Goal: Task Accomplishment & Management: Complete application form

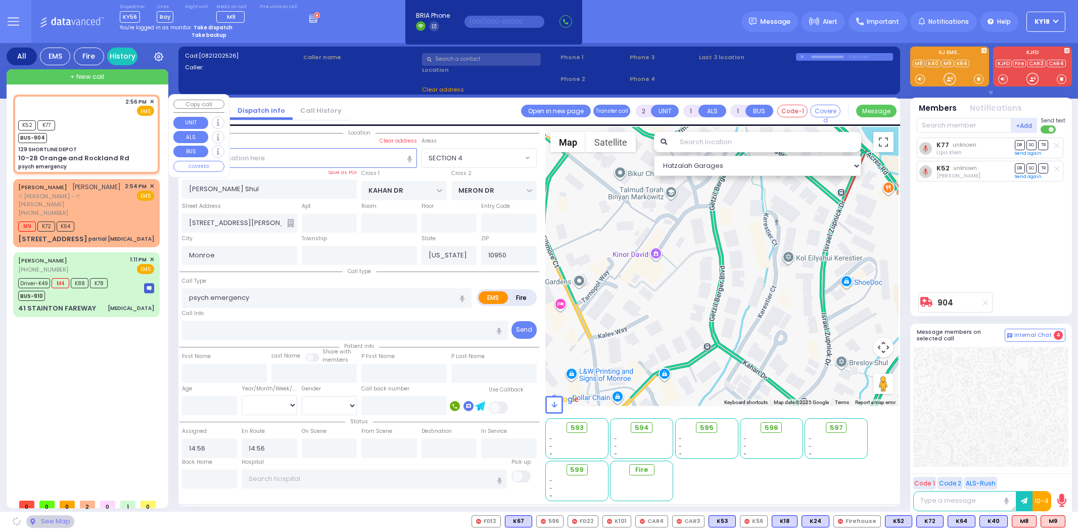
select select
radio input "true"
select select
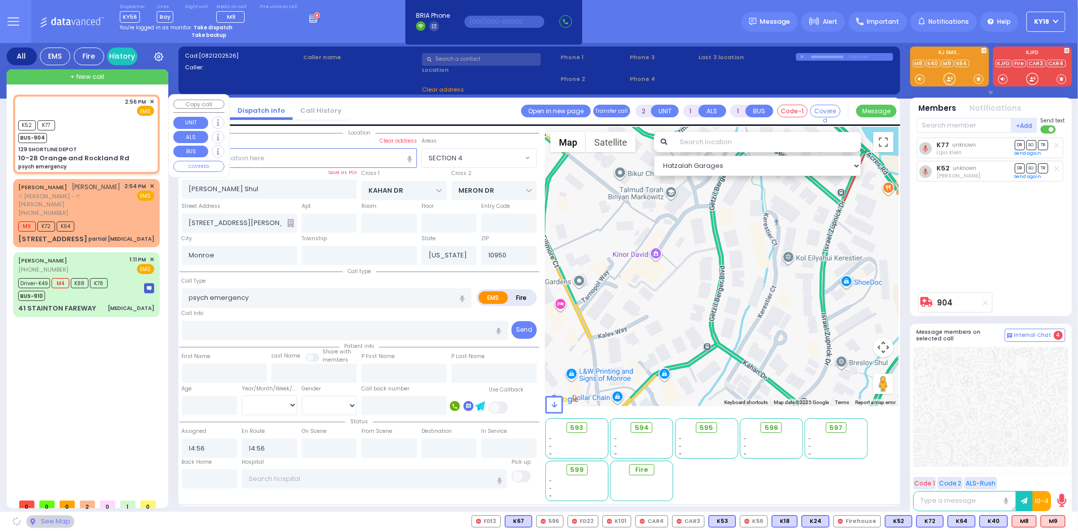
type input "129 SHORTLINE DEPOT"
type input "10-28 Orange and Rockland Rd"
select select "Hatzalah Garages"
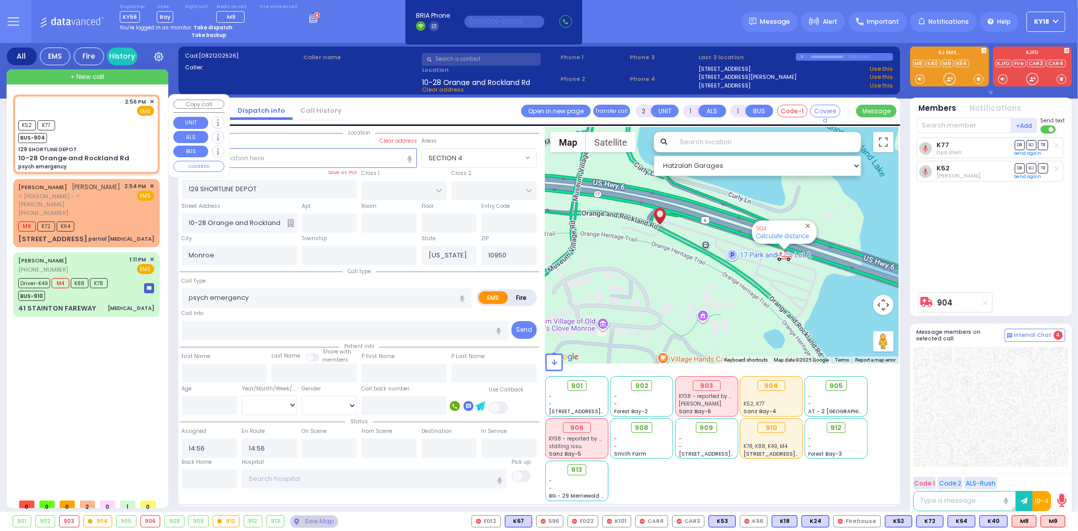
click at [117, 159] on div "10-28 Orange and Rockland Rd" at bounding box center [73, 158] width 111 height 10
select select
radio input "true"
select select
select select "Hatzalah Garages"
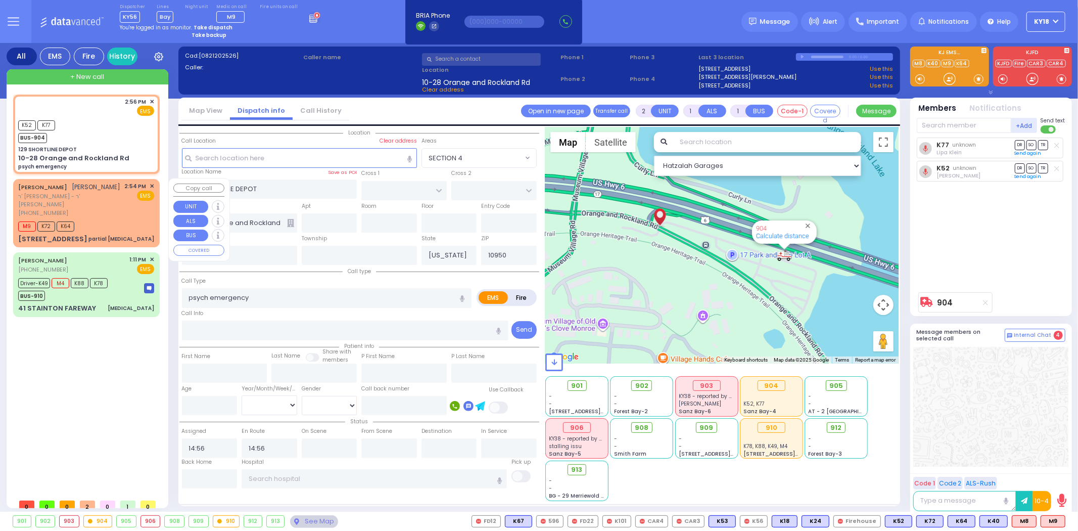
click at [121, 192] on div "[PERSON_NAME] [PERSON_NAME]" at bounding box center [69, 187] width 103 height 10
select select
type input "partial [MEDICAL_DATA]"
radio input "true"
type input "[PERSON_NAME]"
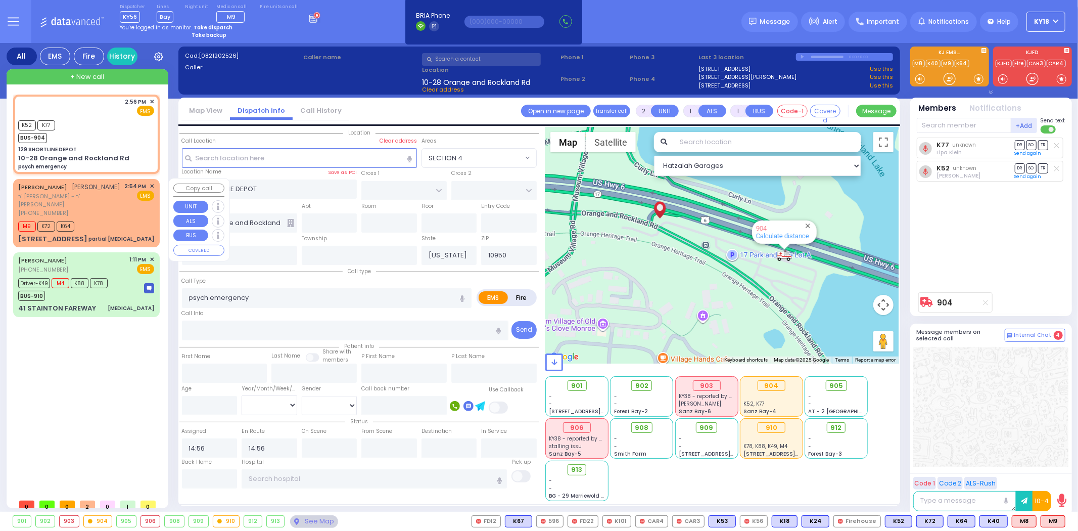
type input "[PERSON_NAME]"
select select
type input "14:54"
type input "14:55"
select select "Hatzalah Garages"
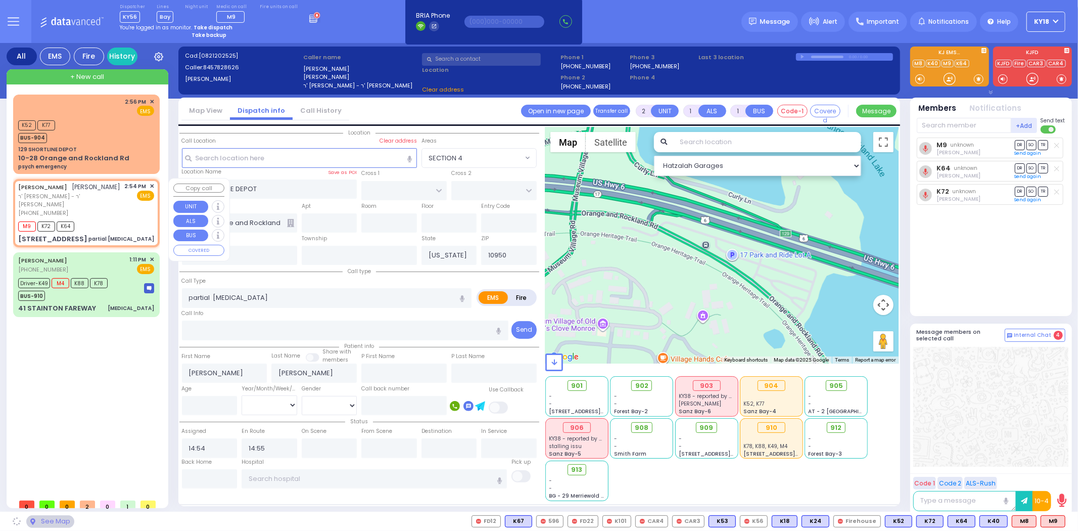
type input "PAKSH PL"
type input "TZFAS RD"
type input "[STREET_ADDRESS]"
type input "112"
select select "ATZEI TAMURIM"
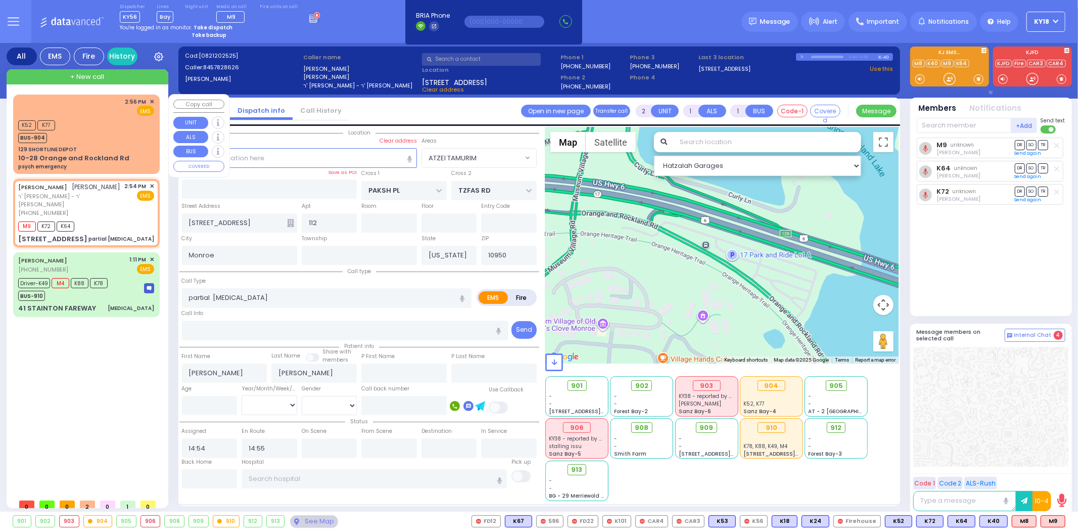
click at [107, 158] on div "10-28 Orange and Rockland Rd" at bounding box center [73, 158] width 111 height 10
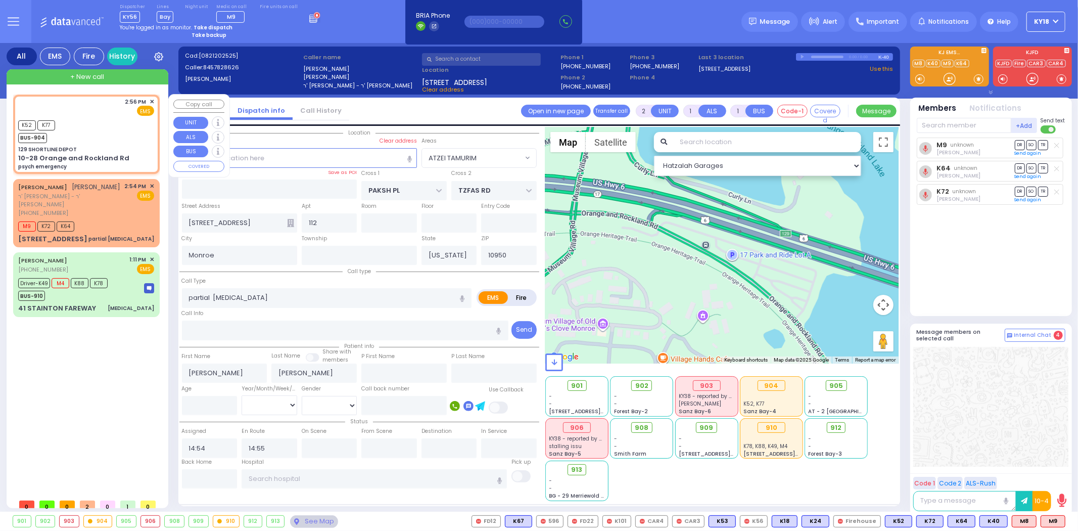
select select
type input "psych emergency"
radio input "true"
select select
type input "14:56"
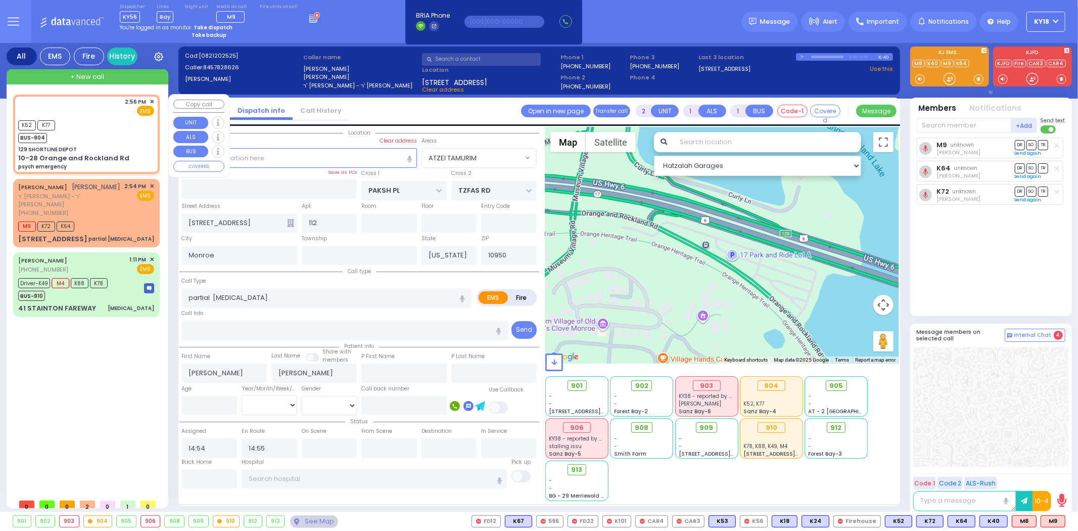
type input "14:56"
select select "Hatzalah Garages"
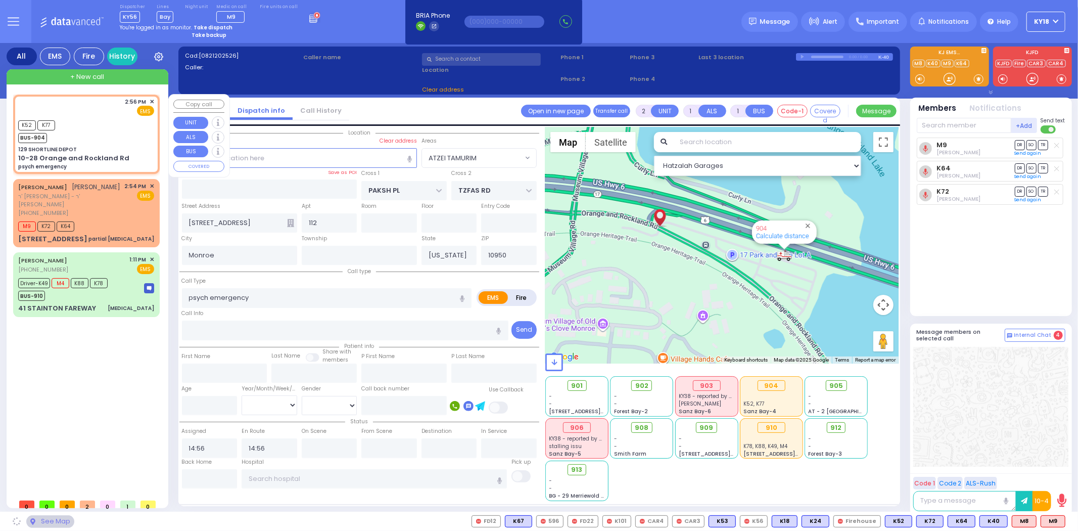
type input "129 SHORTLINE DEPOT"
type input "10-28 Orange and Rockland Rd"
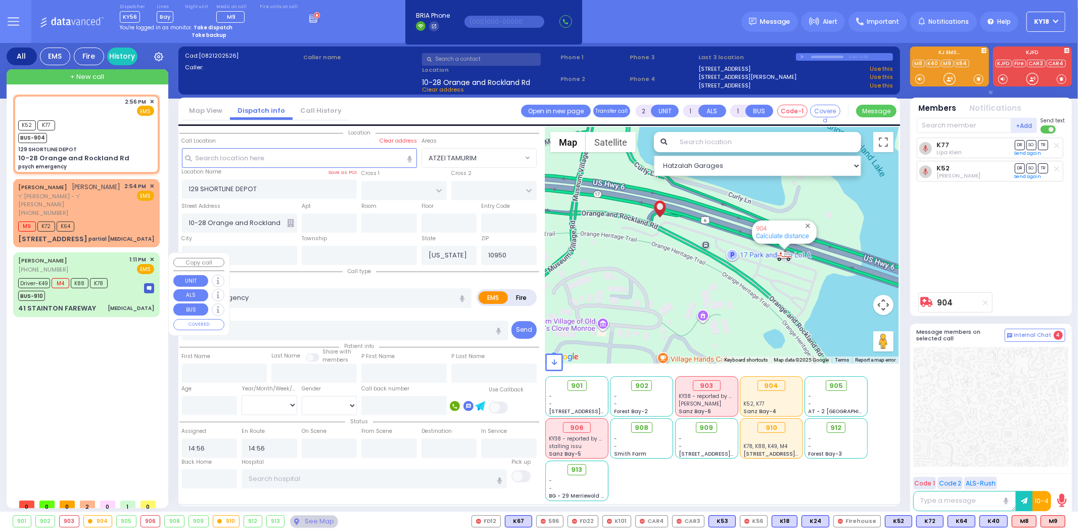
click at [117, 258] on div "[PERSON_NAME] [PHONE_NUMBER] 1:11 PM ✕ EMS" at bounding box center [86, 264] width 136 height 19
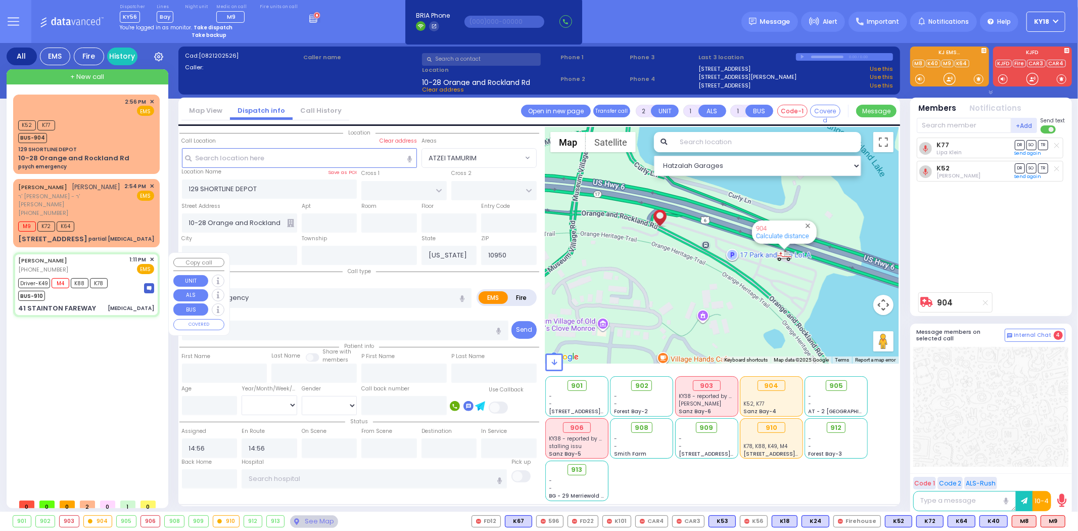
type input "6"
select select
type input "[MEDICAL_DATA]"
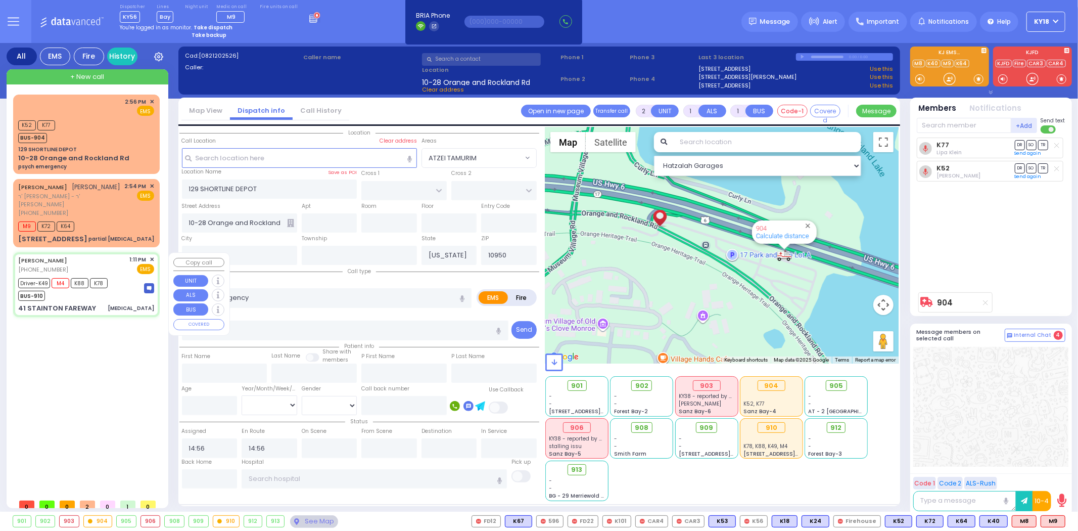
radio input "true"
type input "[PERSON_NAME]"
type input "Frankel"
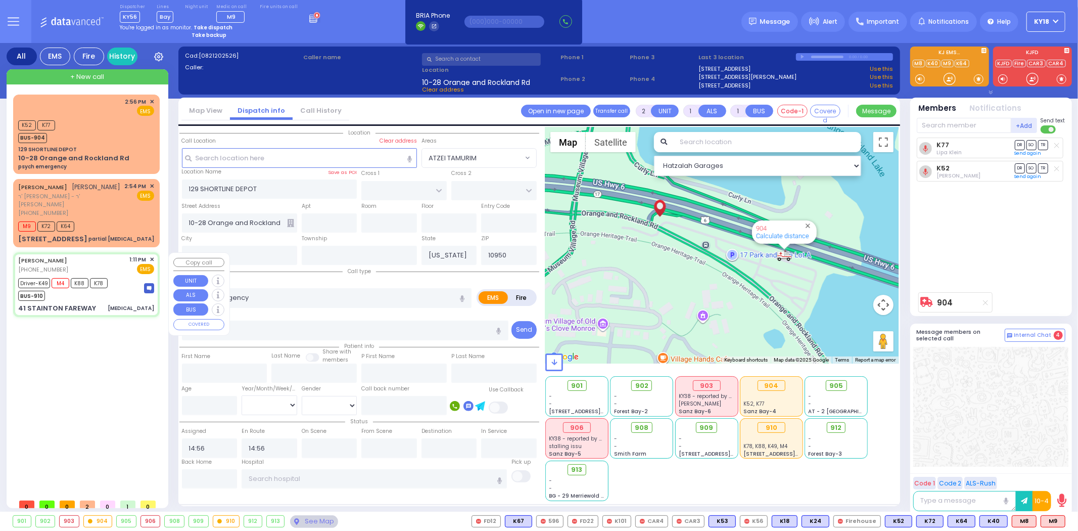
type input "68"
select select "Year"
select select "[DEMOGRAPHIC_DATA]"
type input "13:11"
type input "13:12"
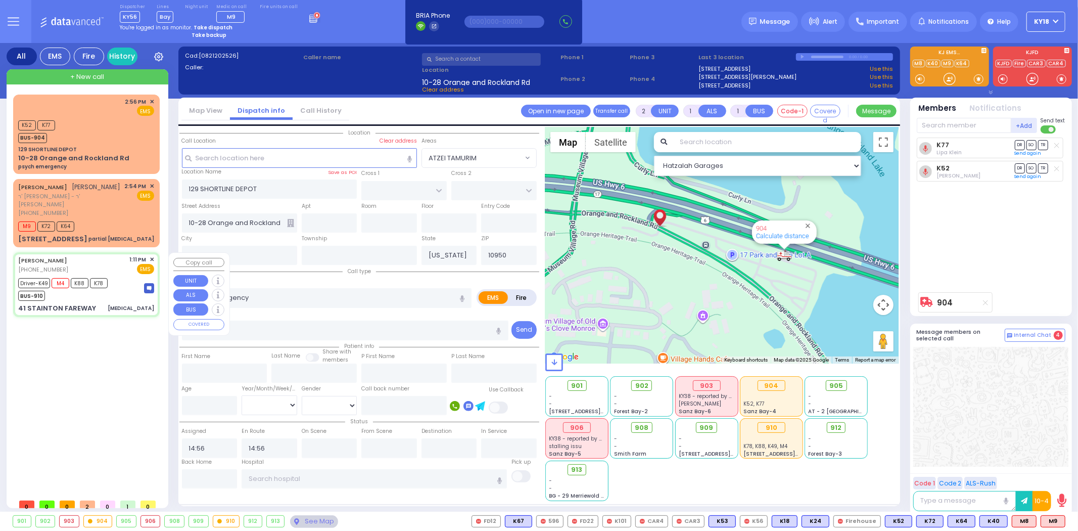
type input "13:13"
type input "13:48"
type input "[GEOGRAPHIC_DATA] ([GEOGRAPHIC_DATA])"
type input "[GEOGRAPHIC_DATA]"
type input "DUNDERBERG RD"
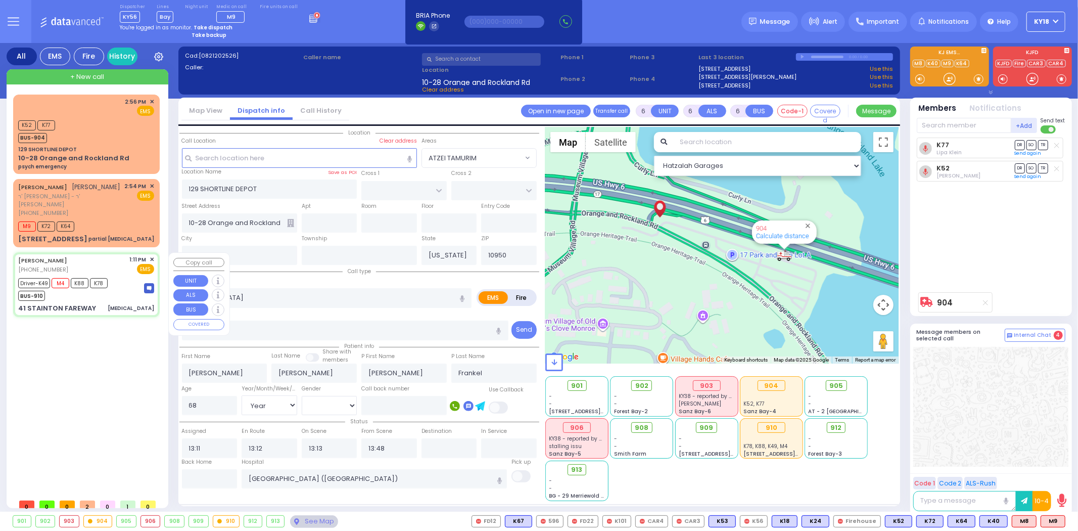
type input "41 STAINTON FAREWAY"
select select "Hatzalah Garages"
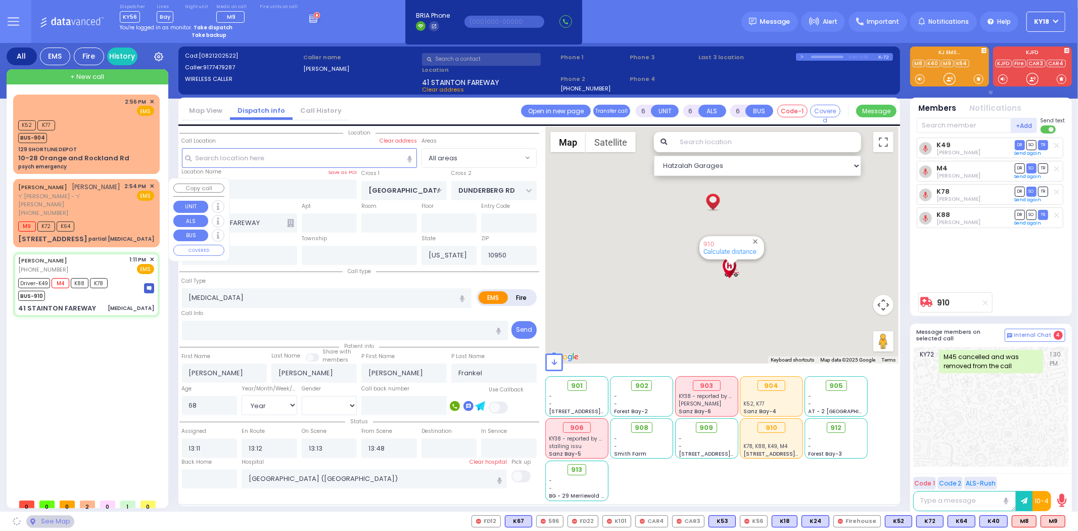
click at [117, 221] on div "M9 K72 K64" at bounding box center [86, 225] width 136 height 13
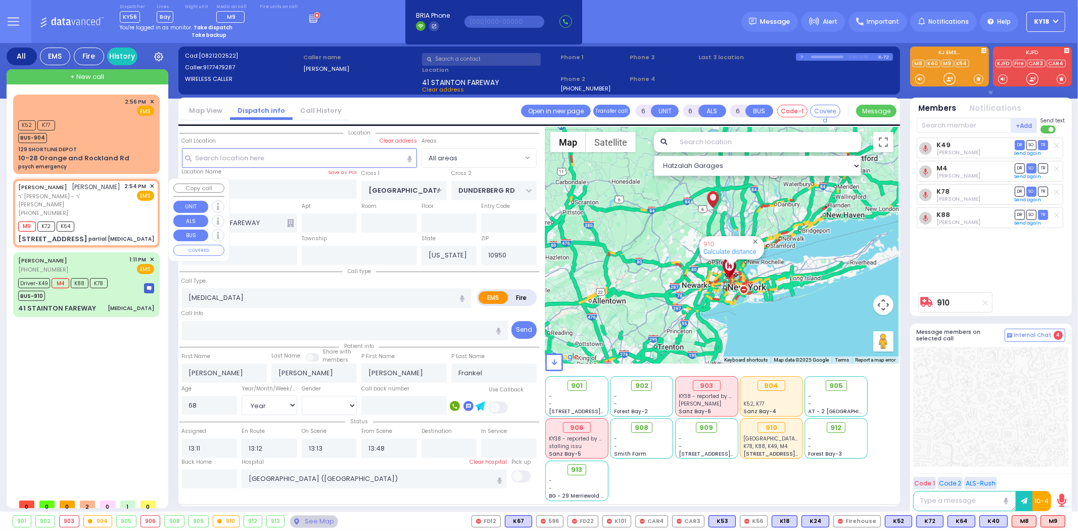
type input "2"
type input "1"
select select
type input "partial [MEDICAL_DATA]"
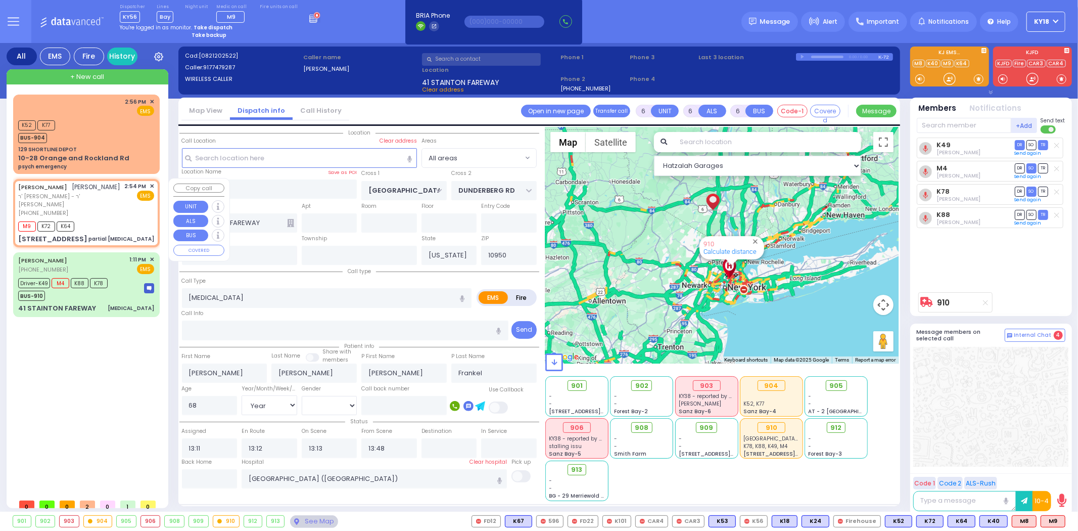
radio input "true"
type input "[PERSON_NAME]"
select select
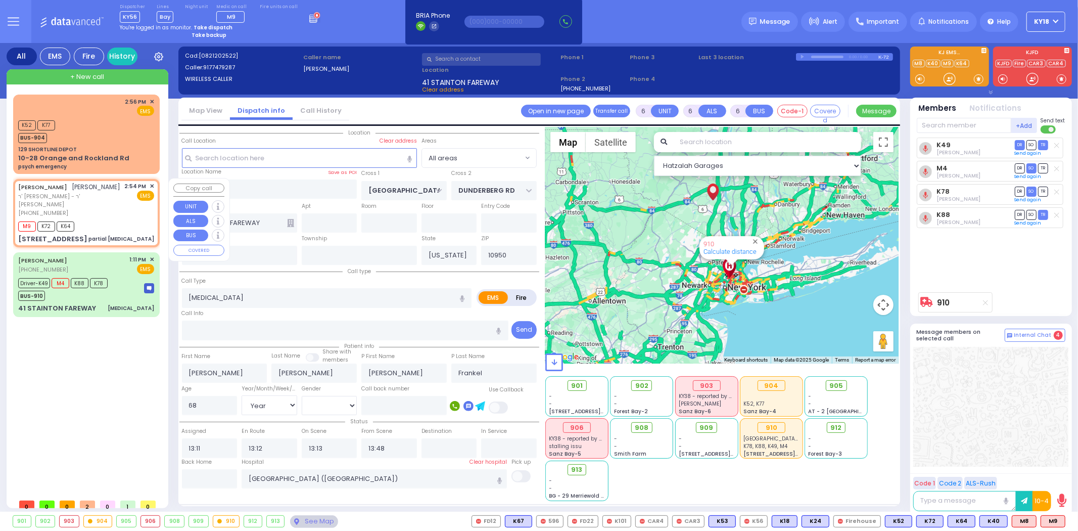
type input "14:54"
type input "14:55"
type input "PAKSH PL"
type input "TZFAS RD"
type input "[STREET_ADDRESS]"
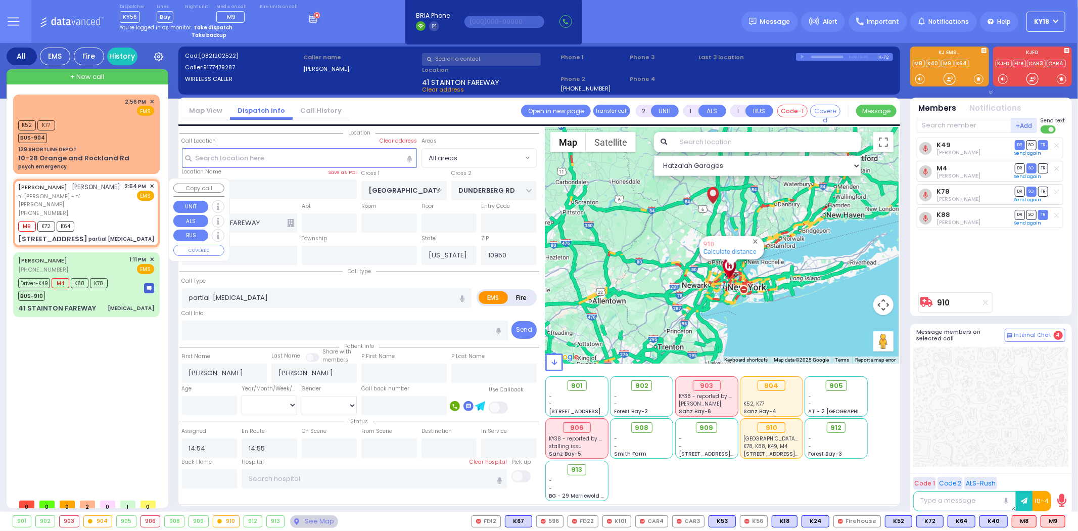
type input "112"
select select "ATZEI TAMURIM"
select select "Hatzalah Garages"
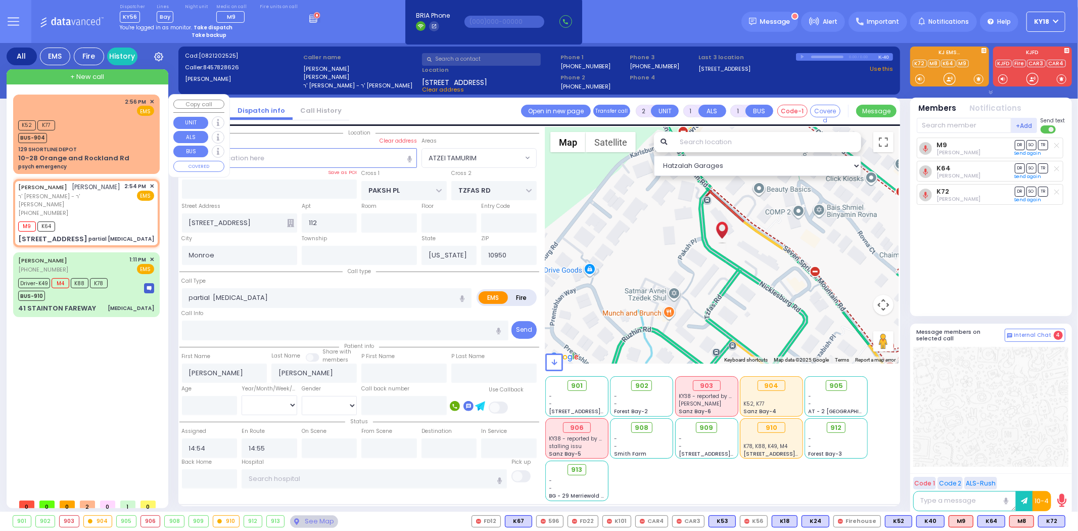
select select
radio input "true"
select select
select select "Hatzalah Garages"
select select "ATZEI TAMURIM"
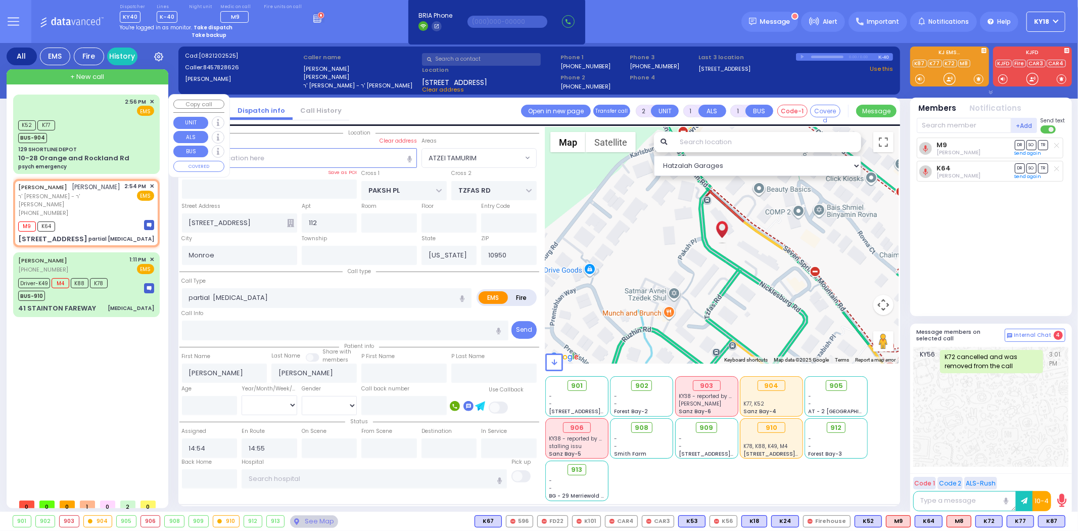
type input "6"
select select
radio input "true"
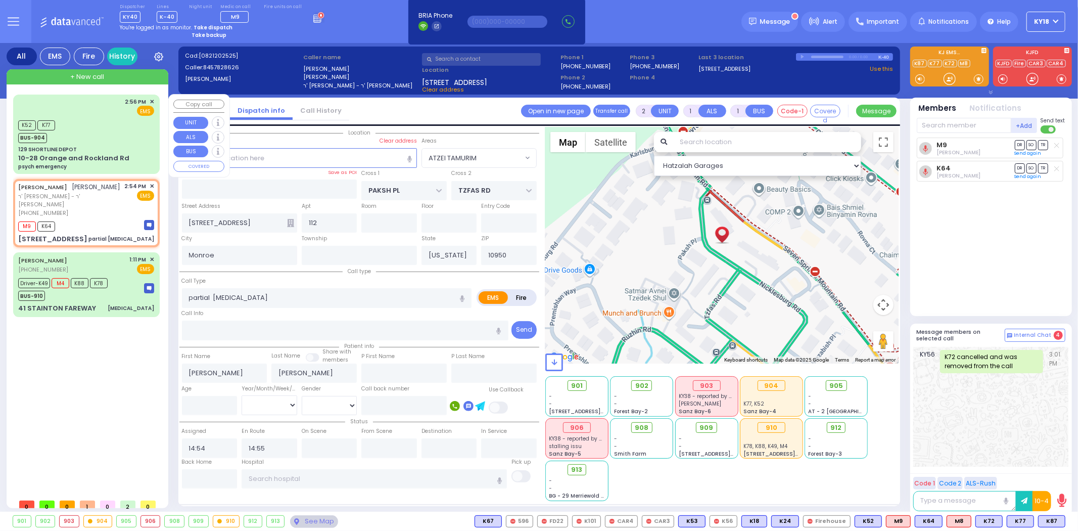
type input "Unknown"
select select "Year"
select select "Hatzalah Garages"
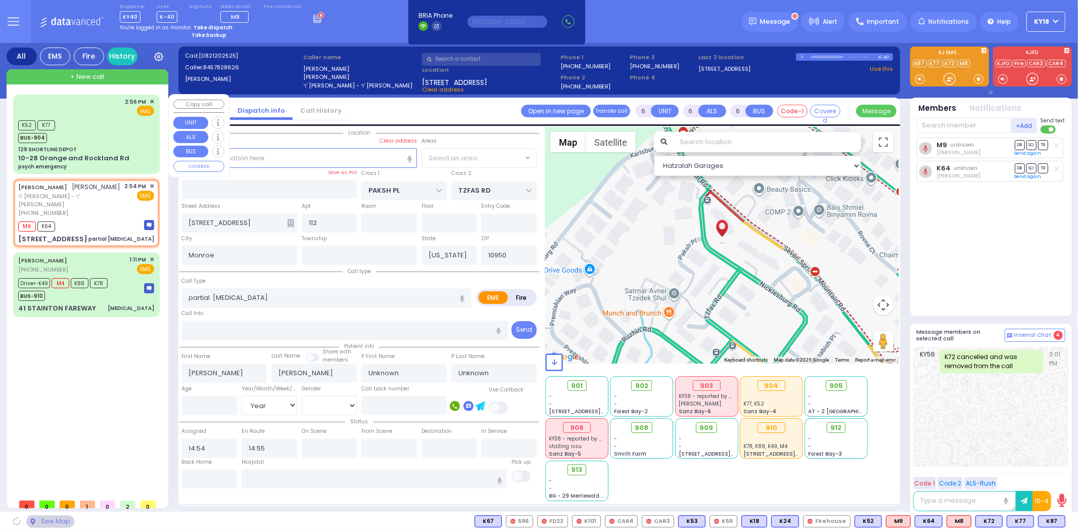
select select "ATZEI TAMURIM"
select select
radio input "true"
type input "Claim"
type input "[PERSON_NAME]"
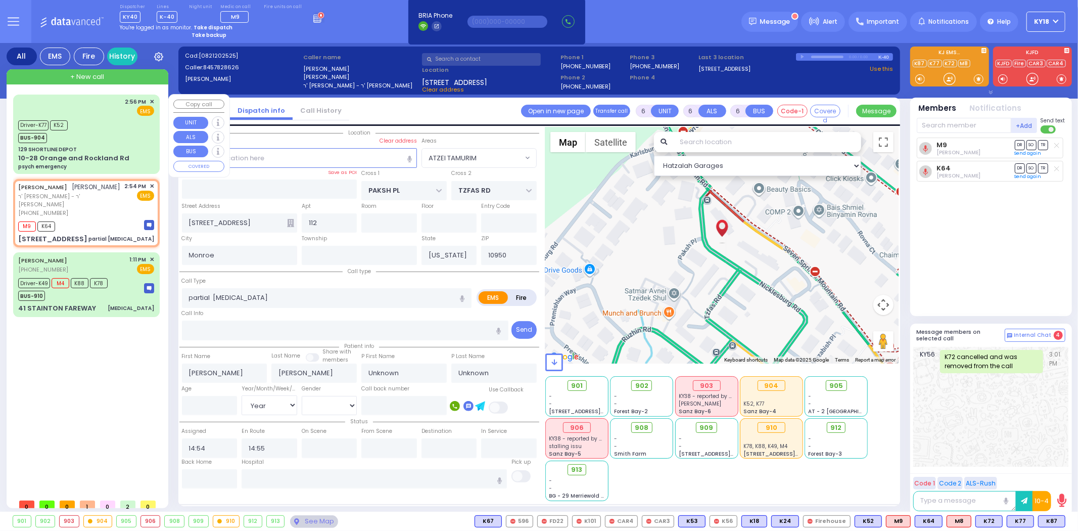
type input "10"
select select "Month"
select select "Hatzalah Garages"
select select "ATZEI TAMURIM"
select select
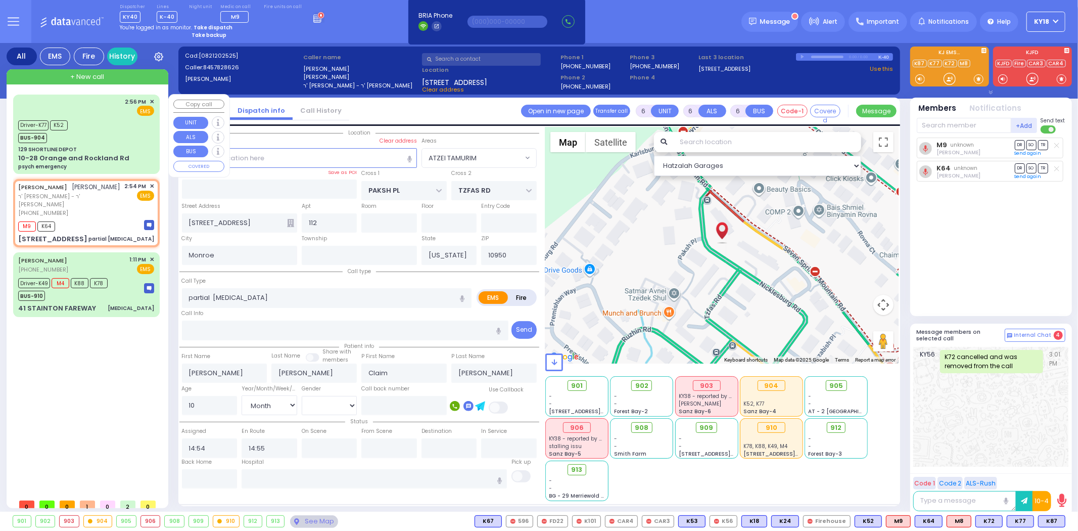
radio input "true"
select select "Month"
select select "Hatzalah Garages"
select select "ATZEI TAMURIM"
select select
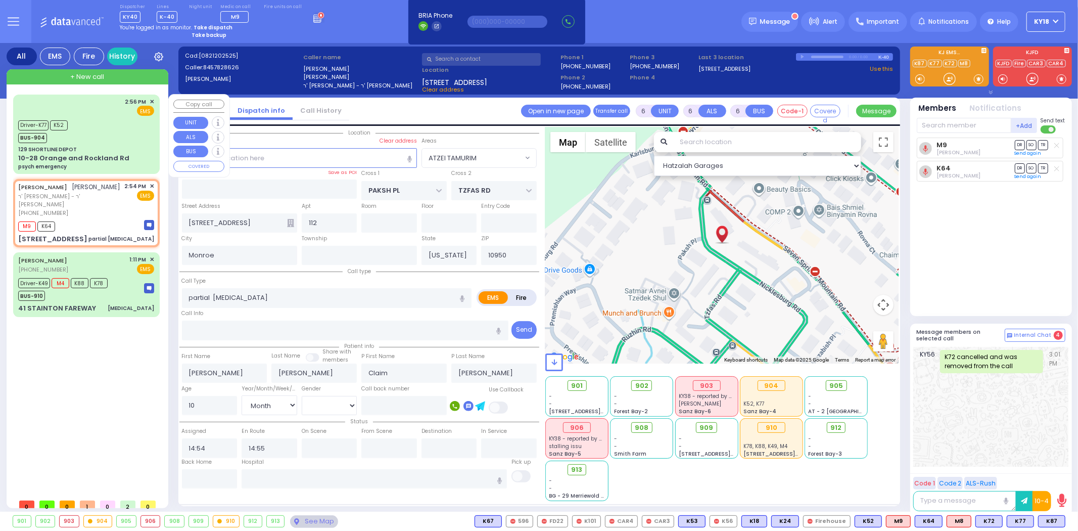
radio input "true"
select select "Month"
select select "Hatzalah Garages"
select select
radio input "true"
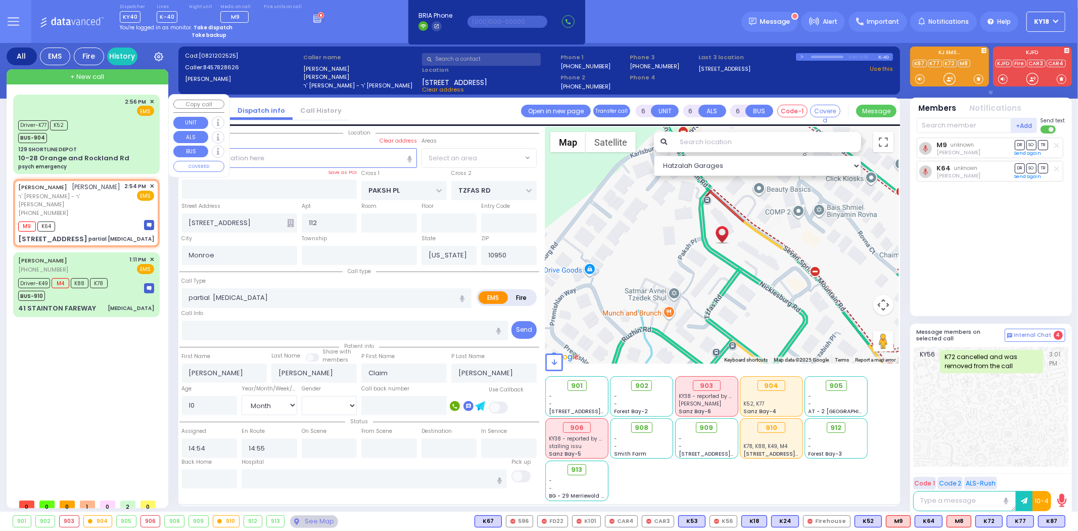
select select "Month"
select select "Hatzalah Garages"
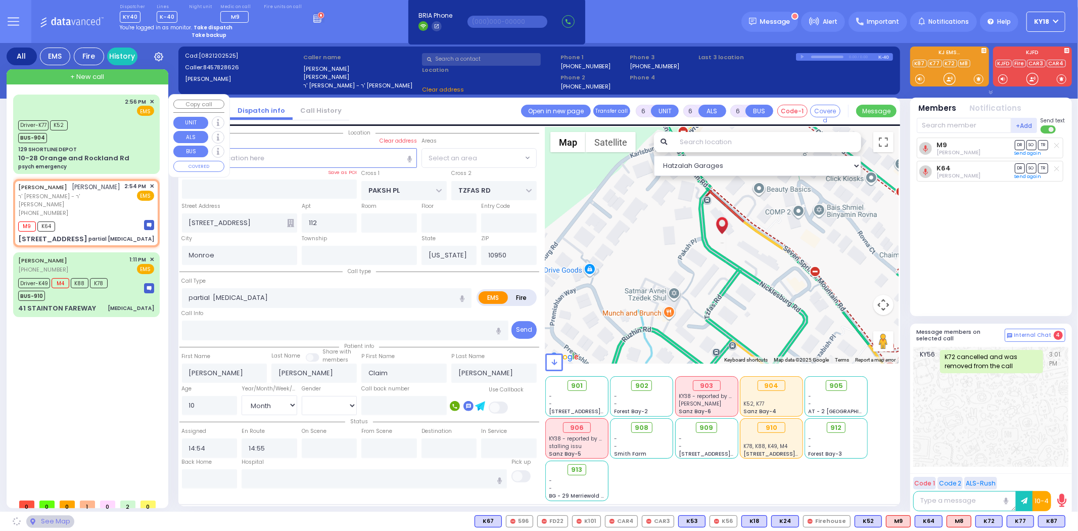
select select "ATZEI TAMURIM"
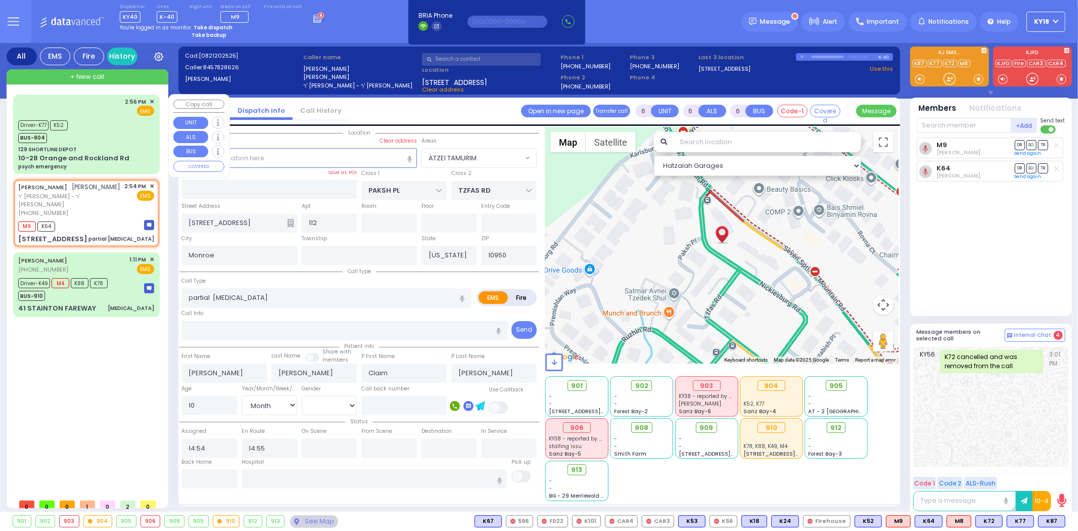
select select
radio input "true"
select select "Month"
select select "Hatzalah Garages"
select select "ATZEI TAMURIM"
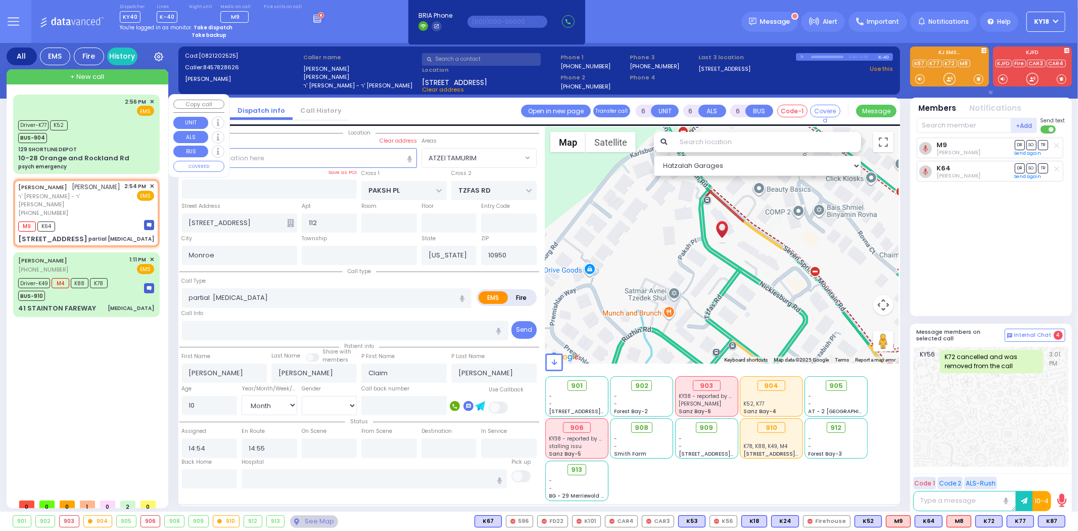
select select
radio input "true"
select select "Month"
select select "Hatzalah Garages"
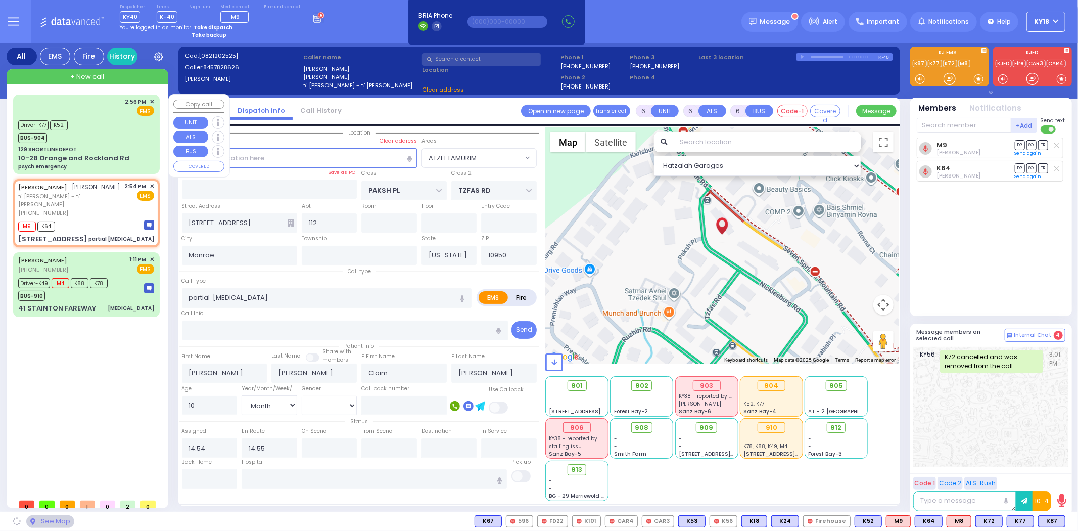
select select "ATZEI TAMURIM"
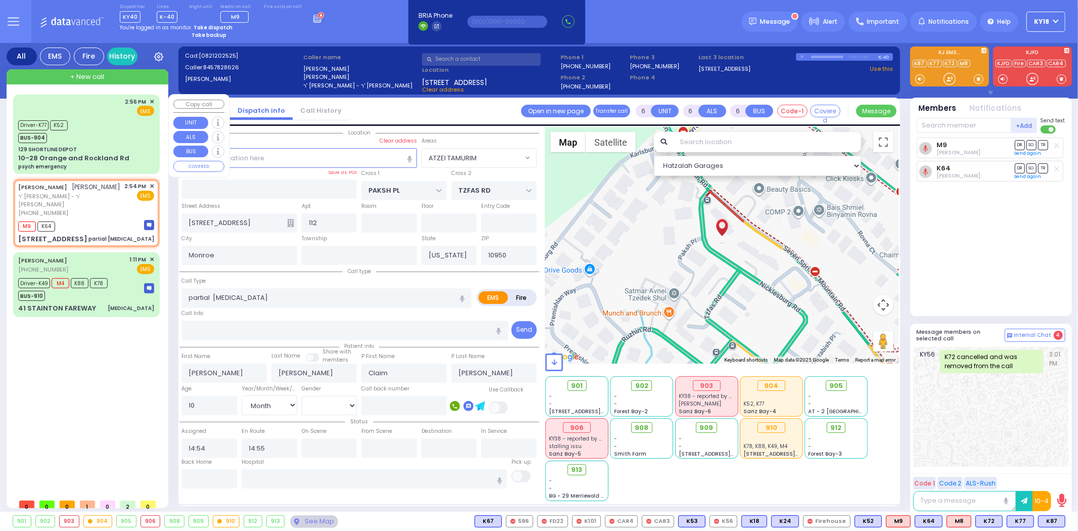
select select
radio input "true"
select select "Month"
select select "Hatzalah Garages"
select select "ATZEI TAMURIM"
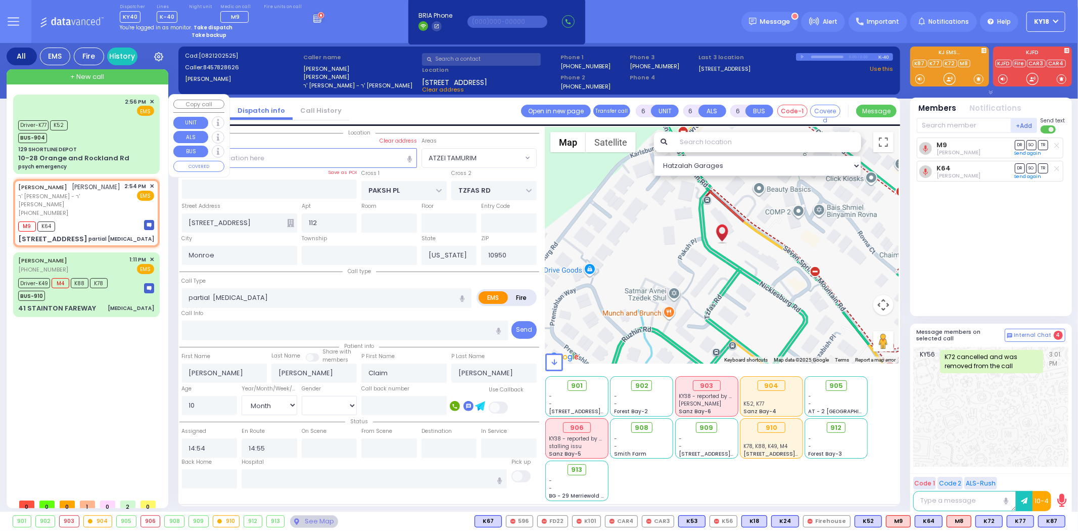
select select
radio input "true"
select select "Month"
select select "Hatzalah Garages"
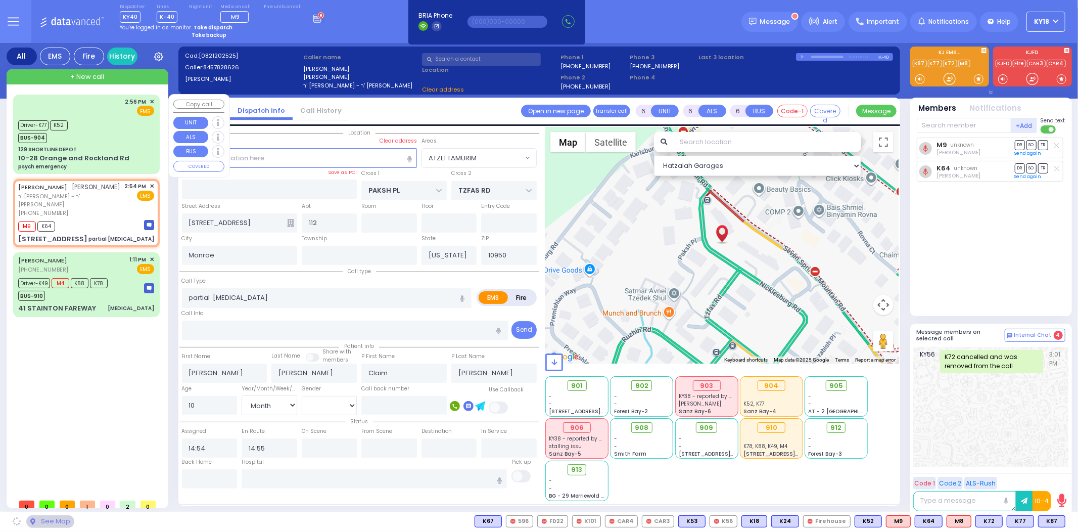
select select "ATZEI TAMURIM"
